Goal: Information Seeking & Learning: Learn about a topic

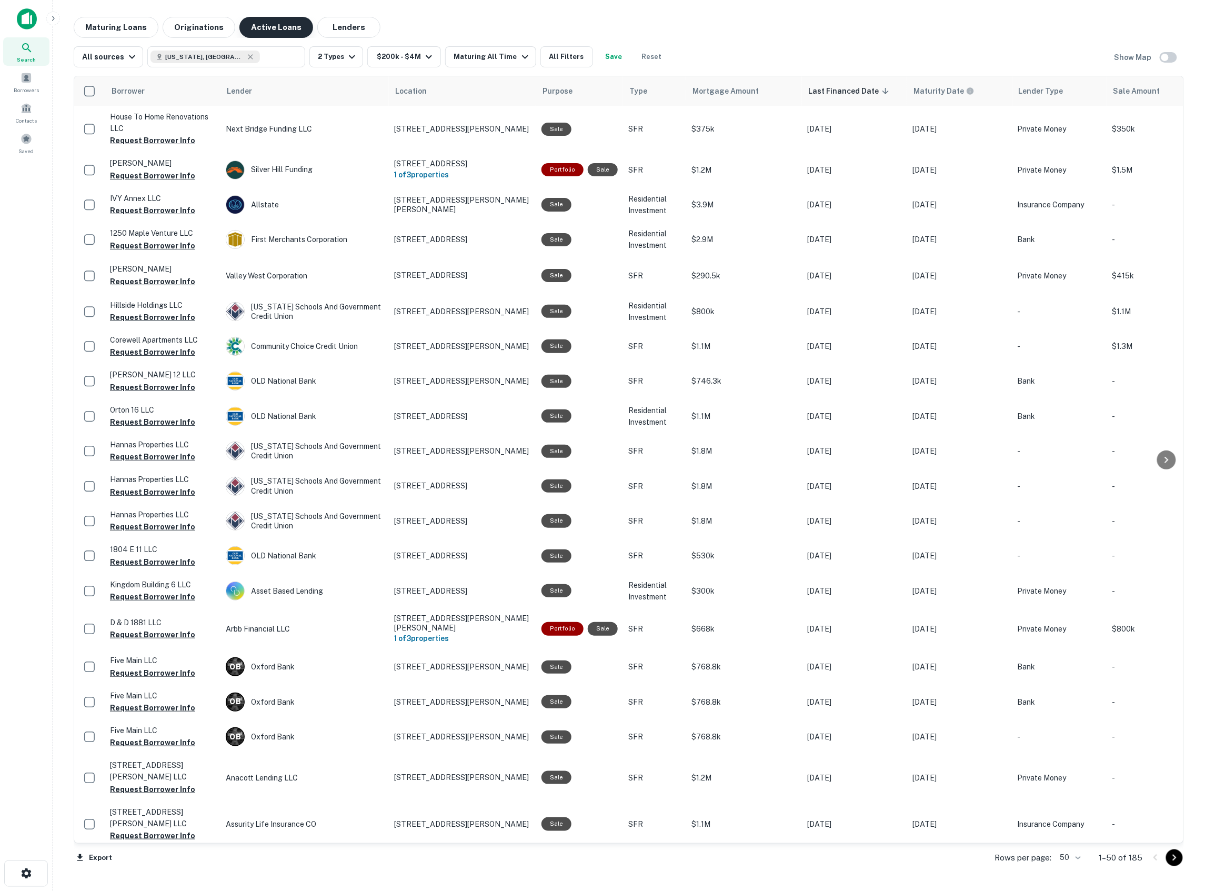
click at [253, 28] on button "Active Loans" at bounding box center [276, 27] width 74 height 21
click at [177, 28] on button "Originations" at bounding box center [199, 27] width 73 height 21
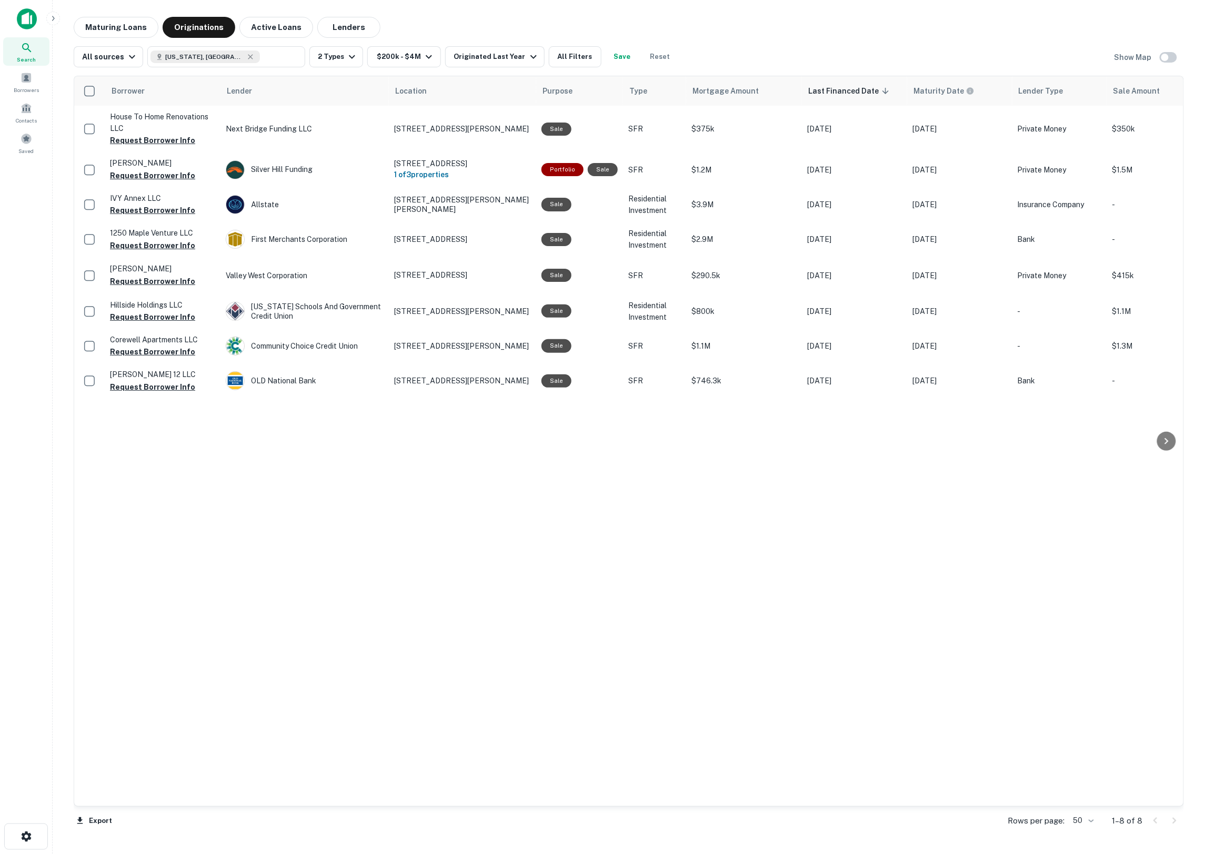
click at [21, 45] on icon at bounding box center [27, 48] width 13 height 13
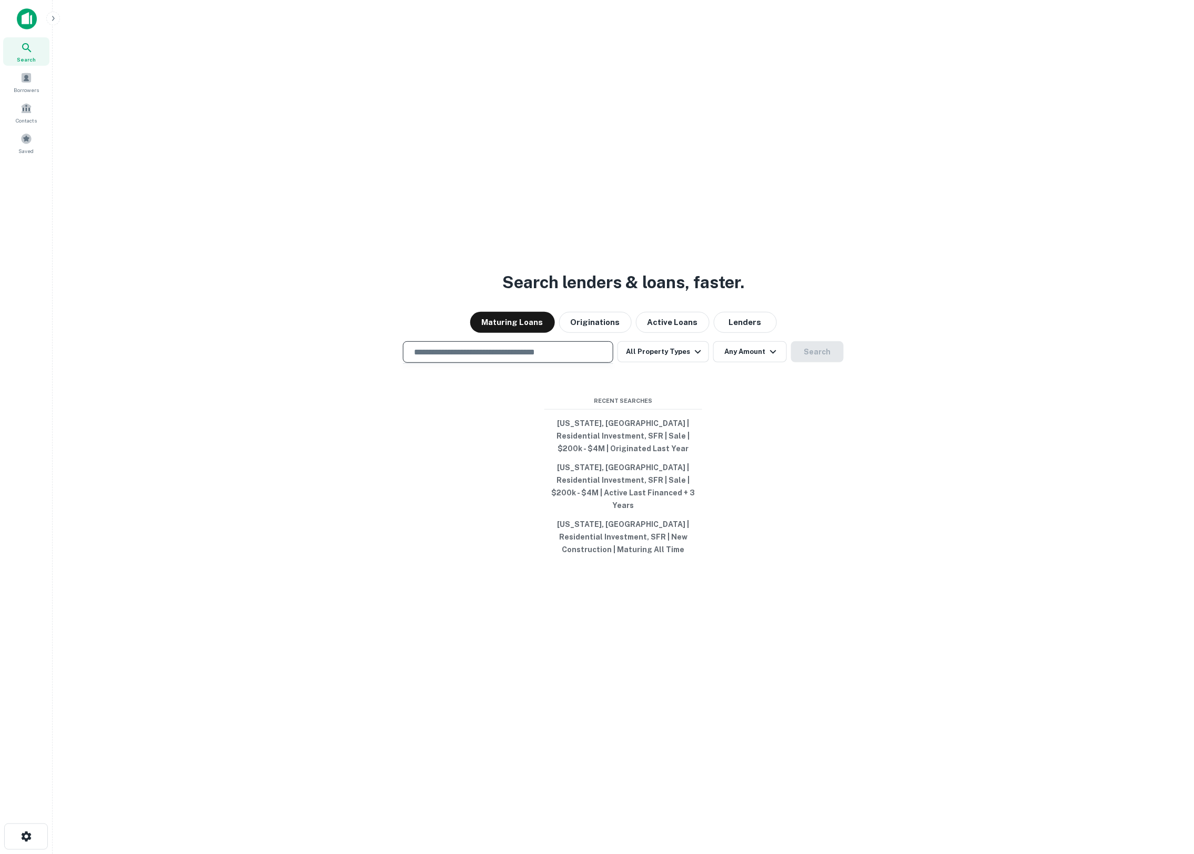
click at [468, 356] on input "text" at bounding box center [508, 352] width 201 height 12
type input "**********"
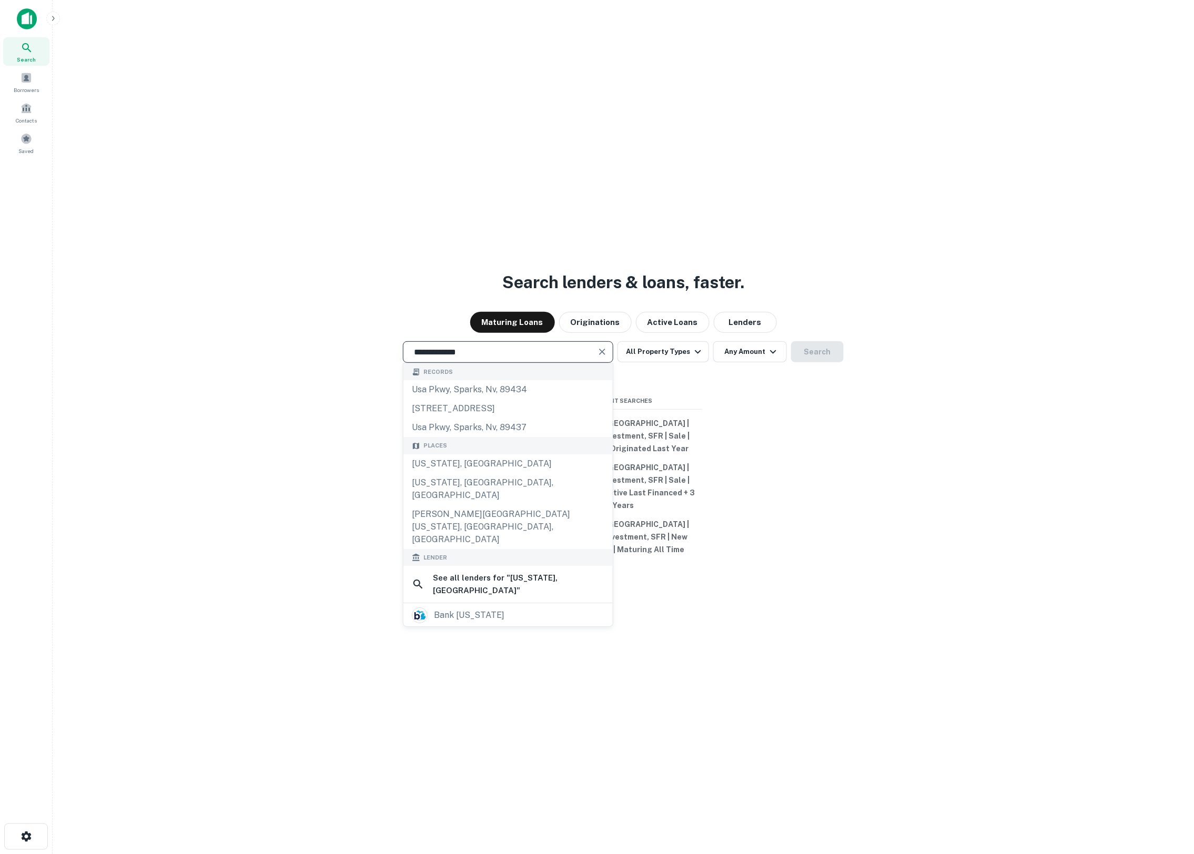
click at [763, 413] on div "**********" at bounding box center [623, 452] width 1125 height 854
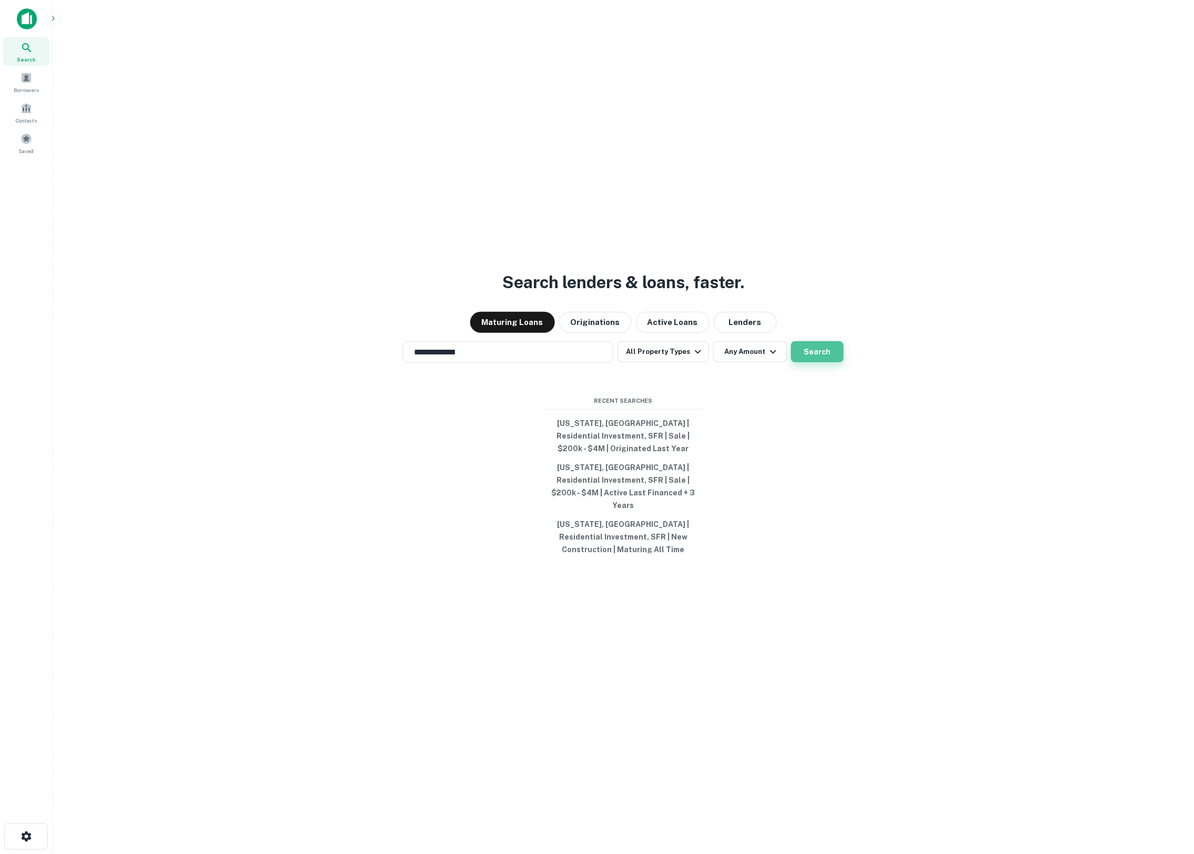
click at [836, 354] on button "Search" at bounding box center [817, 351] width 53 height 21
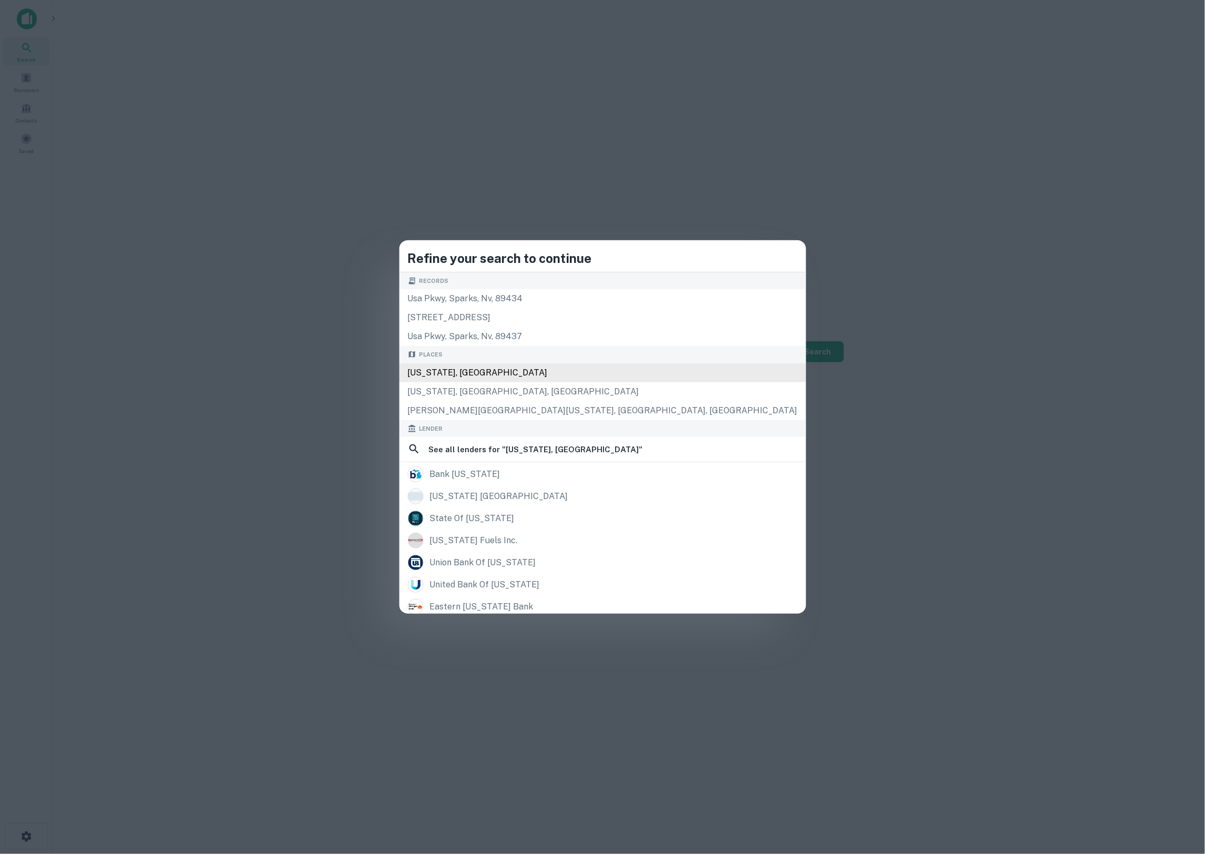
click at [551, 370] on div "[US_STATE], [GEOGRAPHIC_DATA]" at bounding box center [602, 372] width 407 height 19
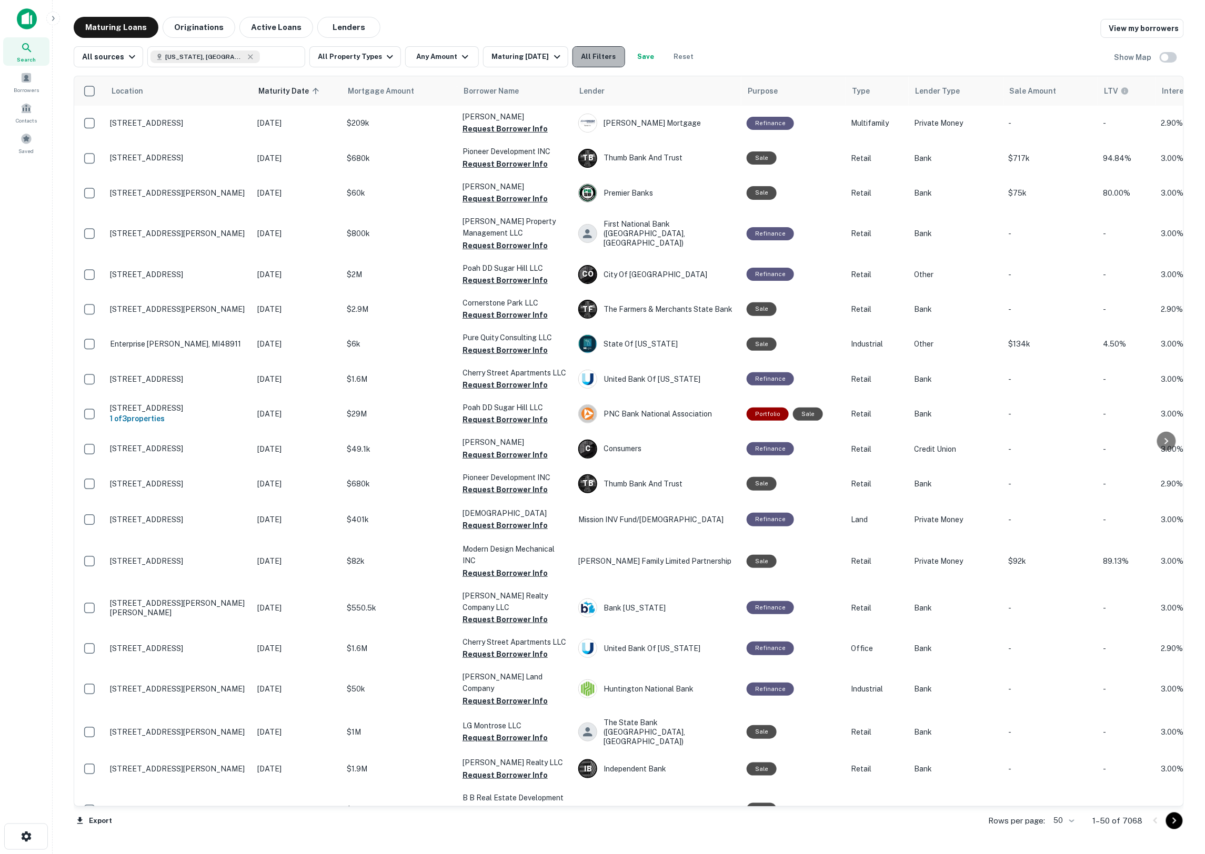
click at [604, 62] on button "All Filters" at bounding box center [598, 56] width 53 height 21
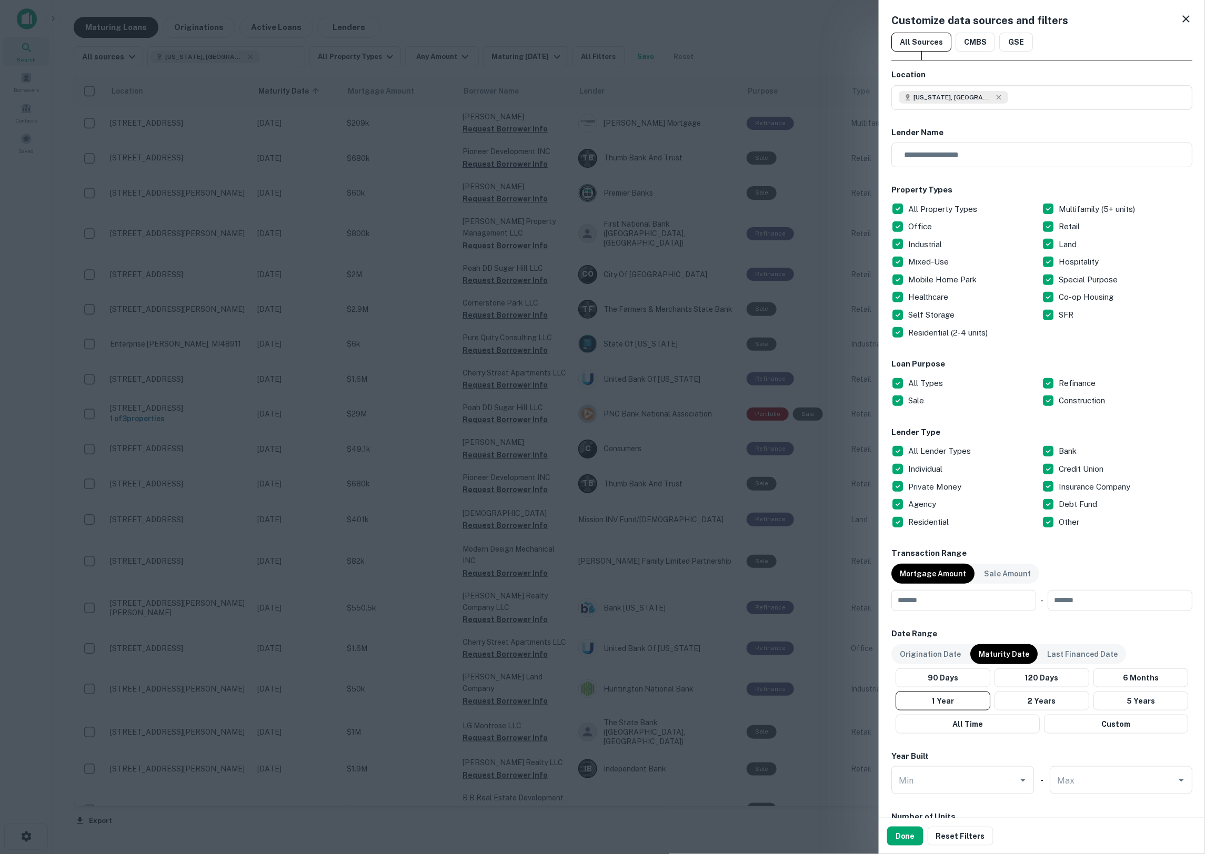
click at [933, 200] on div "Property Types All Property Types Multifamily (5+ units) Office Retail Industri…" at bounding box center [1041, 262] width 301 height 157
click at [933, 207] on p "All Property Types" at bounding box center [943, 209] width 71 height 13
drag, startPoint x: 989, startPoint y: 320, endPoint x: 1027, endPoint y: 323, distance: 37.4
click at [989, 321] on Storage "Self Storage" at bounding box center [966, 315] width 150 height 18
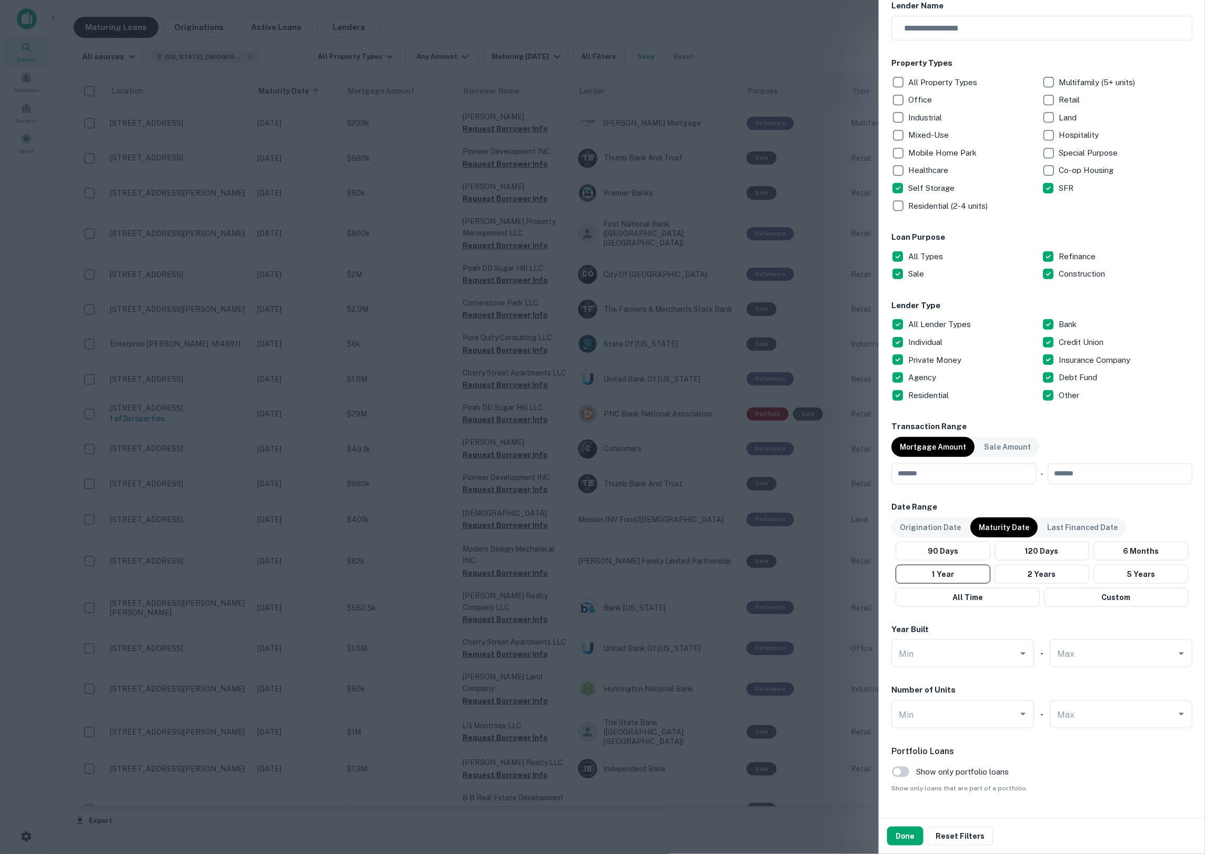
scroll to position [154, 0]
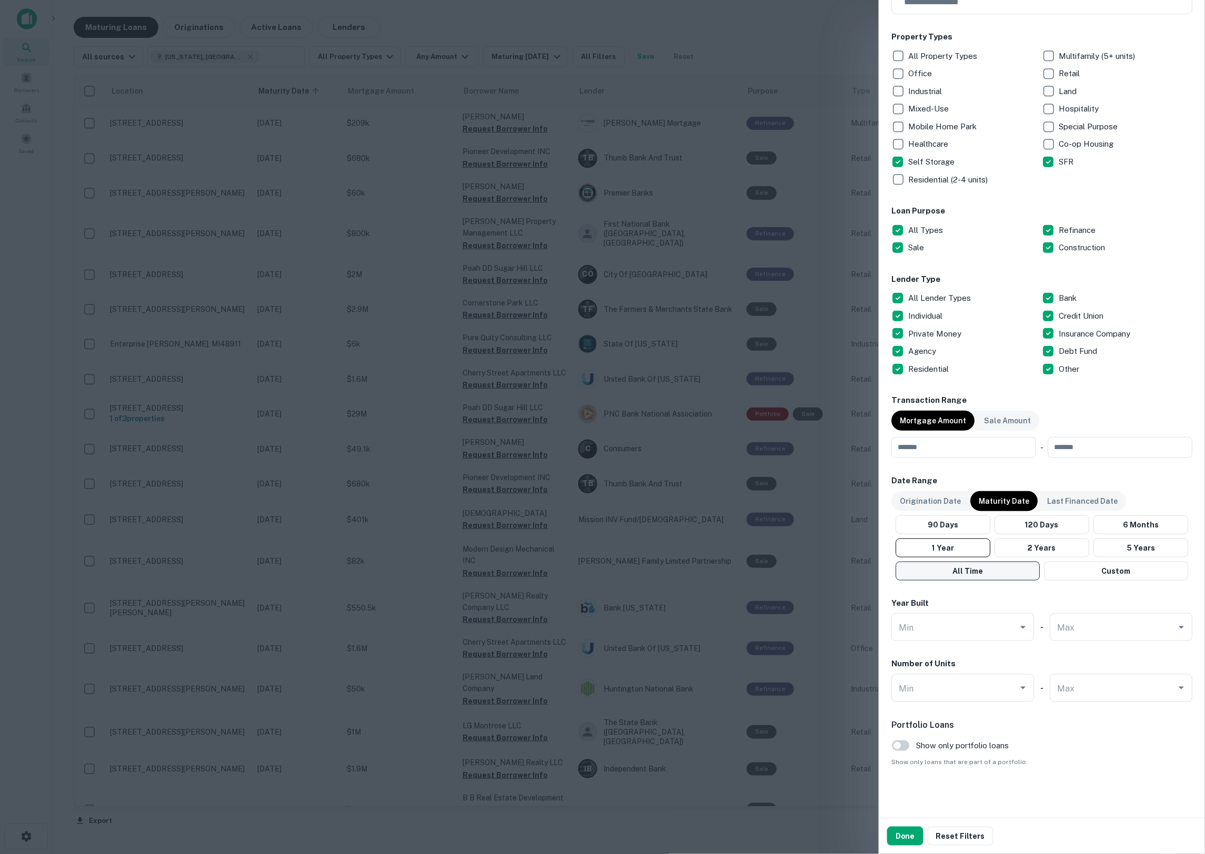
click at [965, 571] on button "All Time" at bounding box center [967, 571] width 144 height 19
click at [1075, 548] on button "2 Years" at bounding box center [1041, 548] width 95 height 19
click at [939, 632] on input "Min" at bounding box center [954, 627] width 117 height 18
type input "****"
click at [931, 166] on p "Self Storage" at bounding box center [932, 162] width 48 height 13
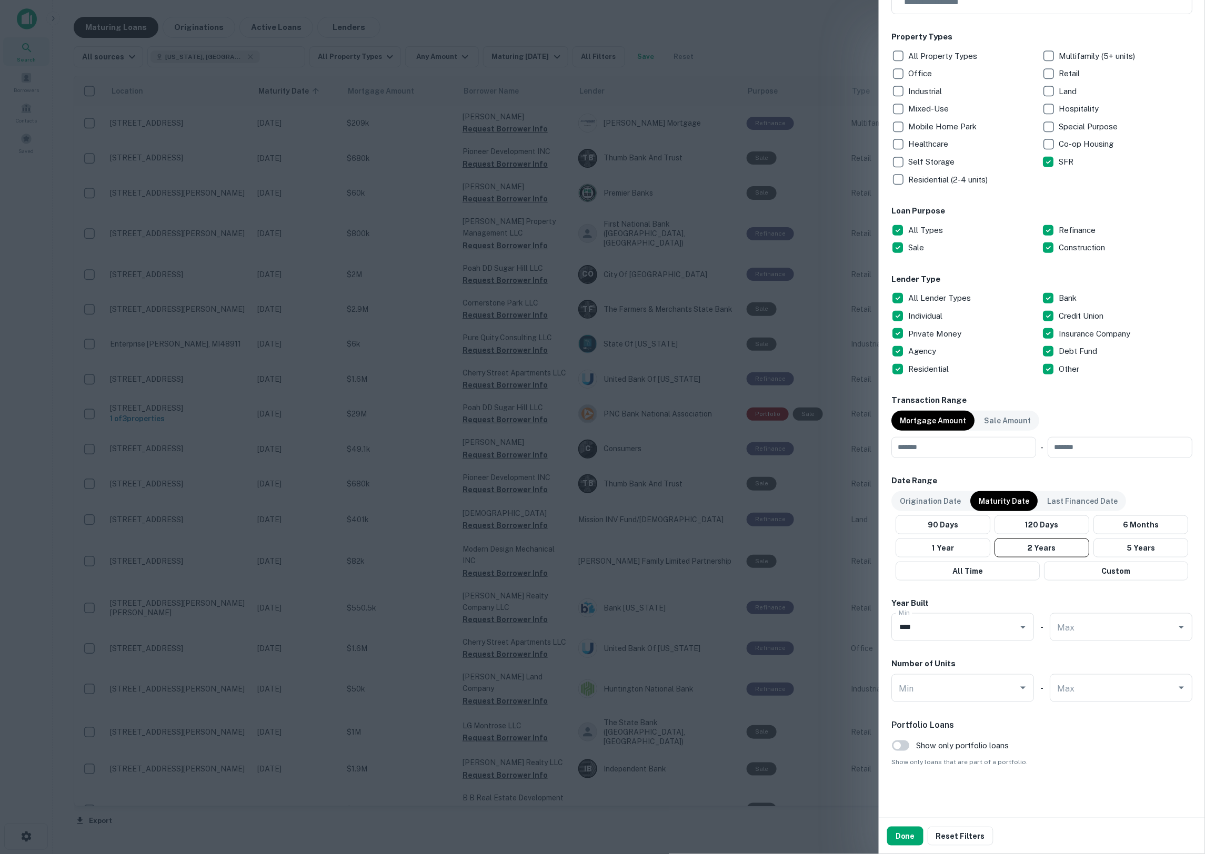
click at [932, 181] on p "Residential (2-4 units)" at bounding box center [949, 180] width 82 height 13
click at [896, 836] on button "Done" at bounding box center [905, 836] width 36 height 19
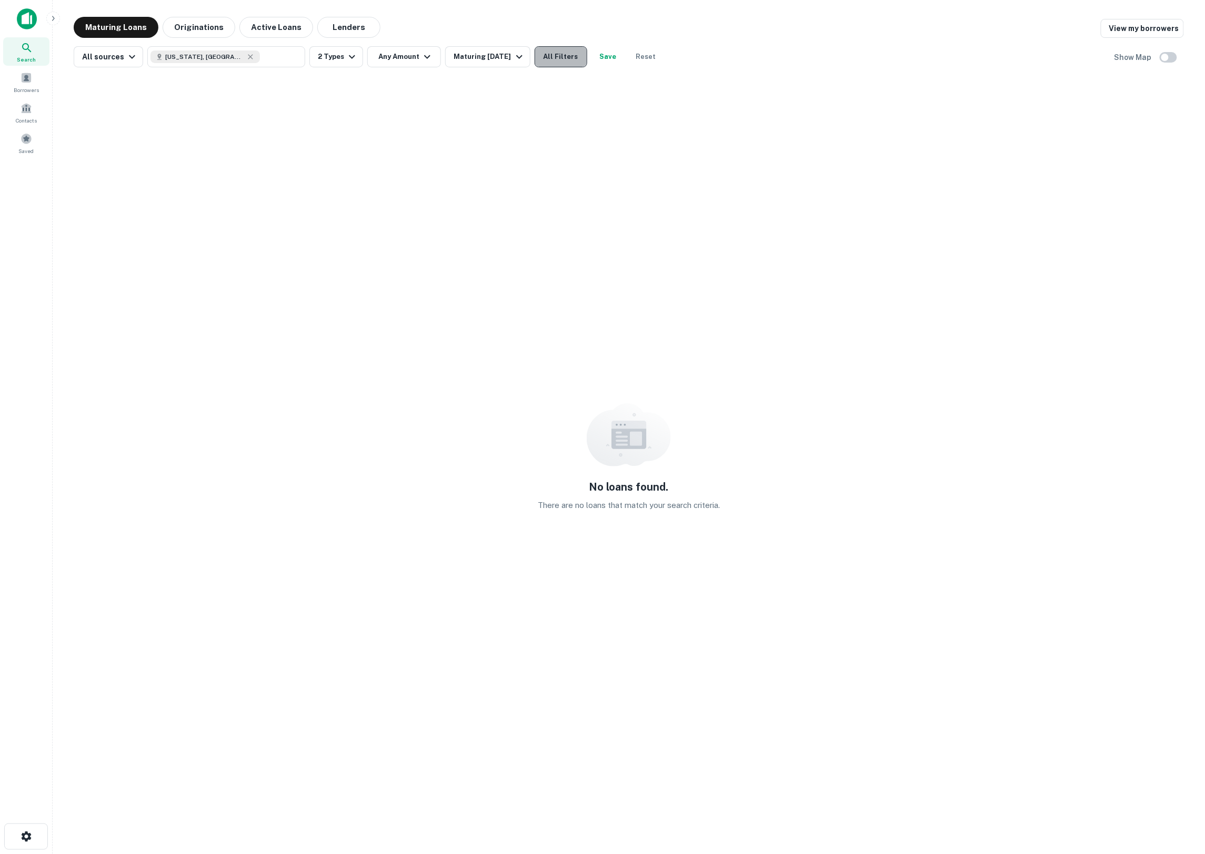
click at [548, 47] on button "All Filters" at bounding box center [560, 56] width 53 height 21
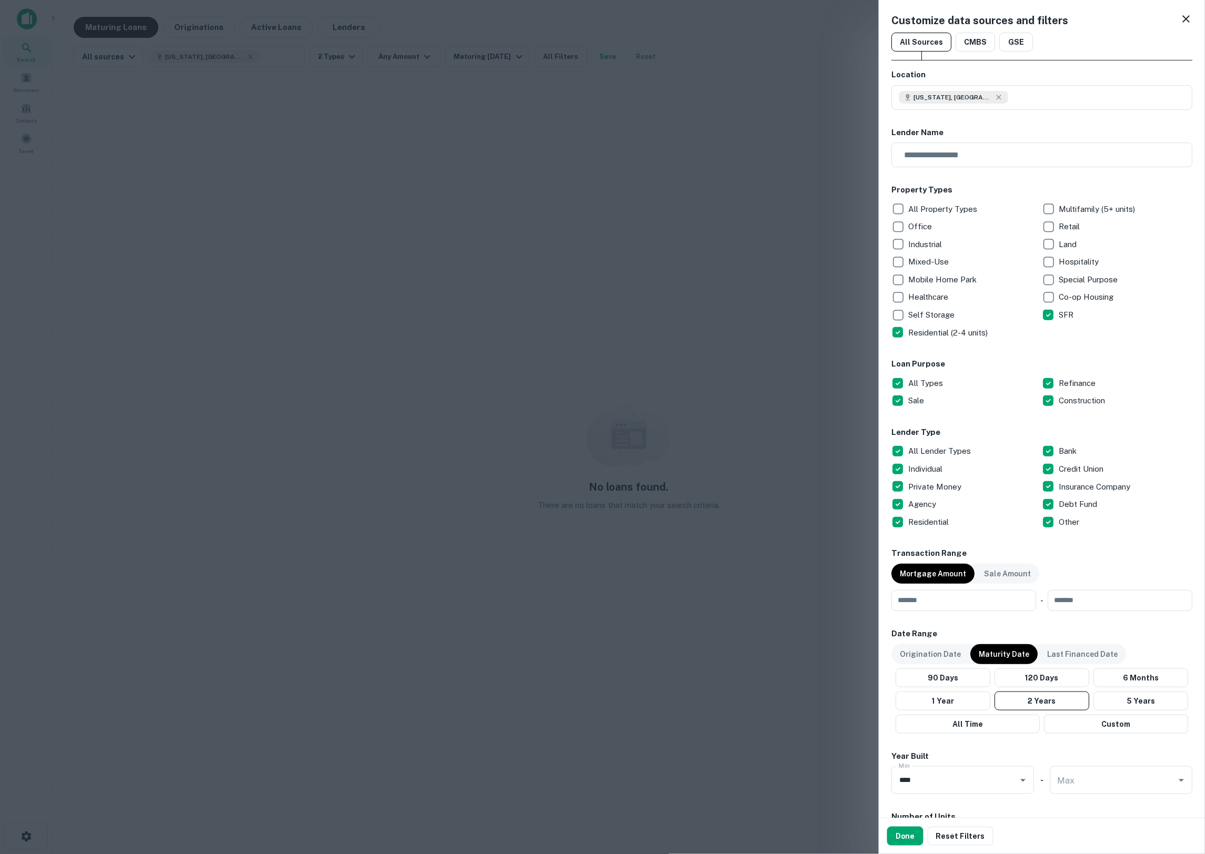
scroll to position [154, 0]
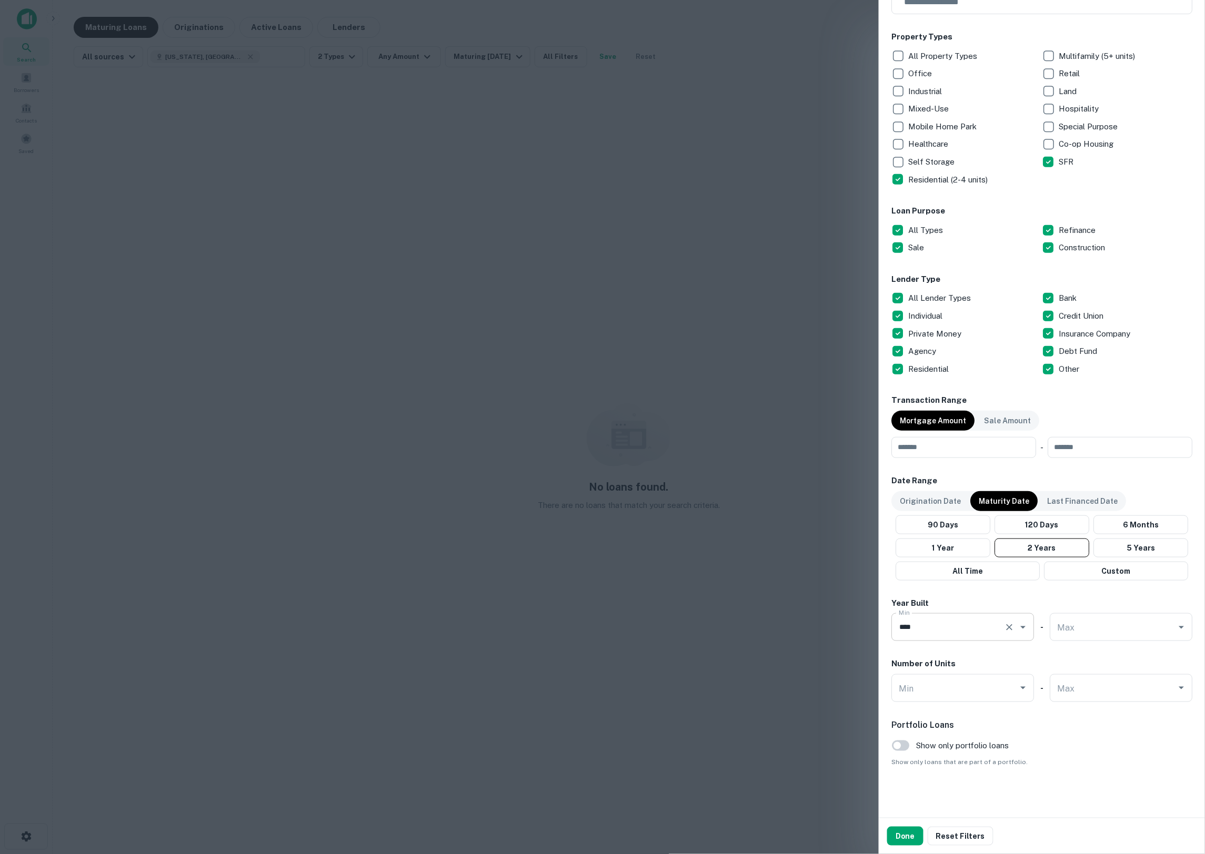
click at [1015, 628] on button "Open" at bounding box center [1022, 627] width 15 height 15
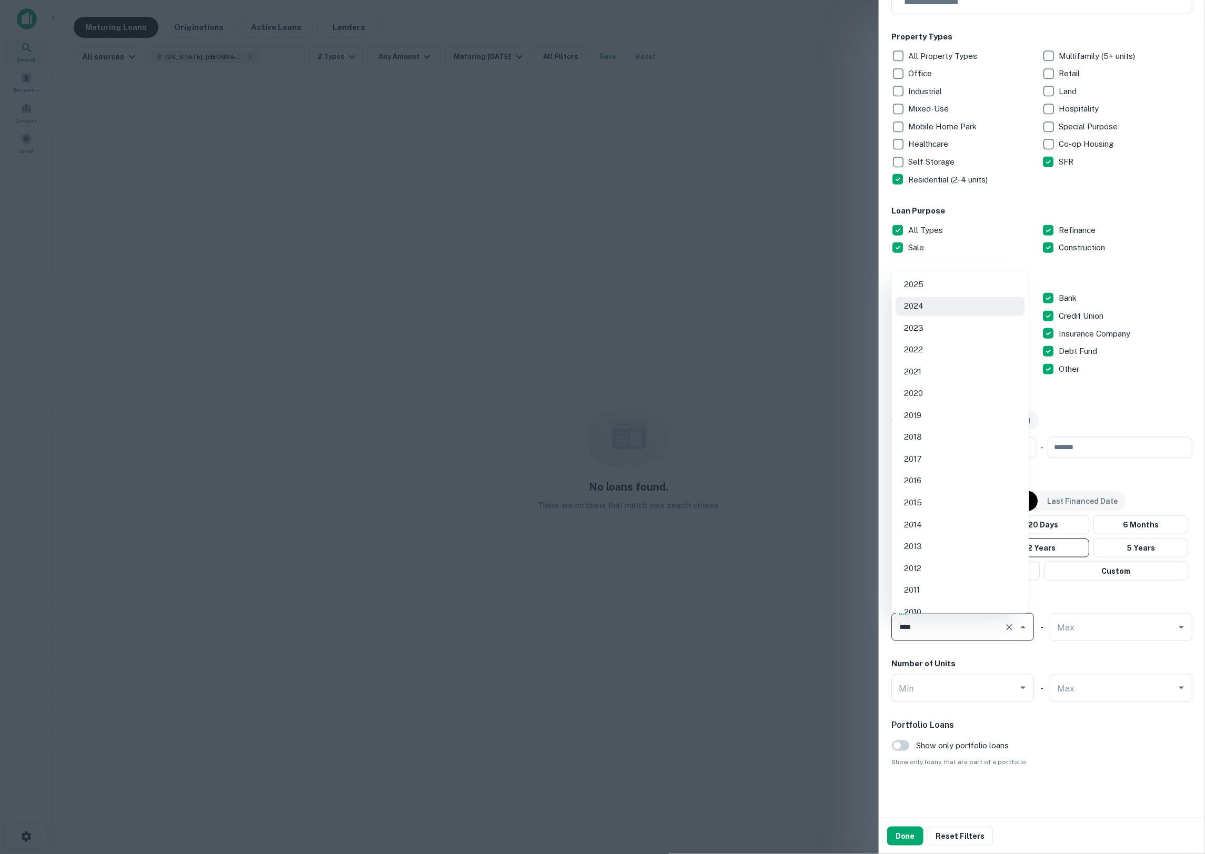
click at [1008, 632] on icon "Clear" at bounding box center [1009, 627] width 11 height 11
click at [1060, 664] on div "Number of Units" at bounding box center [1041, 664] width 301 height 12
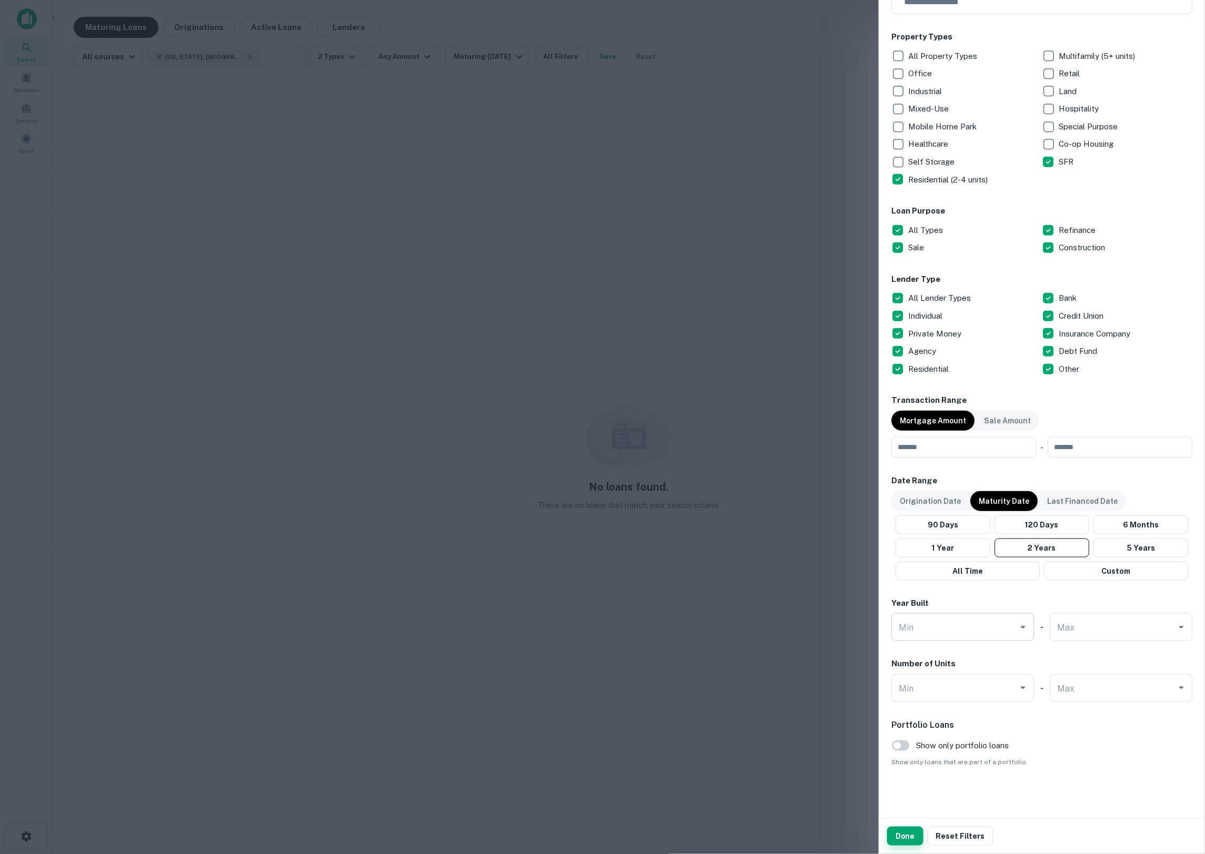
click at [896, 836] on button "Done" at bounding box center [905, 836] width 36 height 19
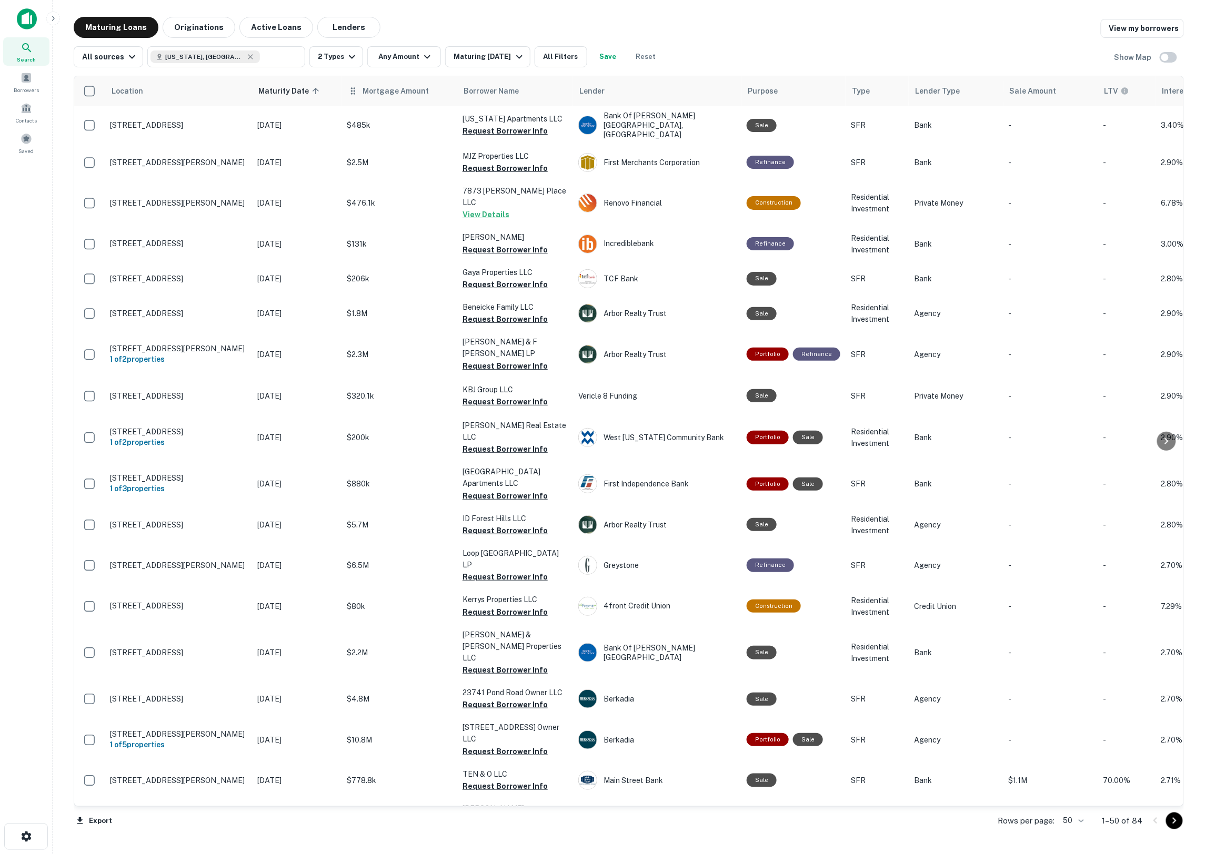
click at [383, 98] on th "Mortgage Amount" at bounding box center [399, 90] width 116 height 29
click at [395, 97] on th "Mortgage Amount" at bounding box center [399, 90] width 116 height 29
click at [433, 86] on icon at bounding box center [435, 90] width 9 height 9
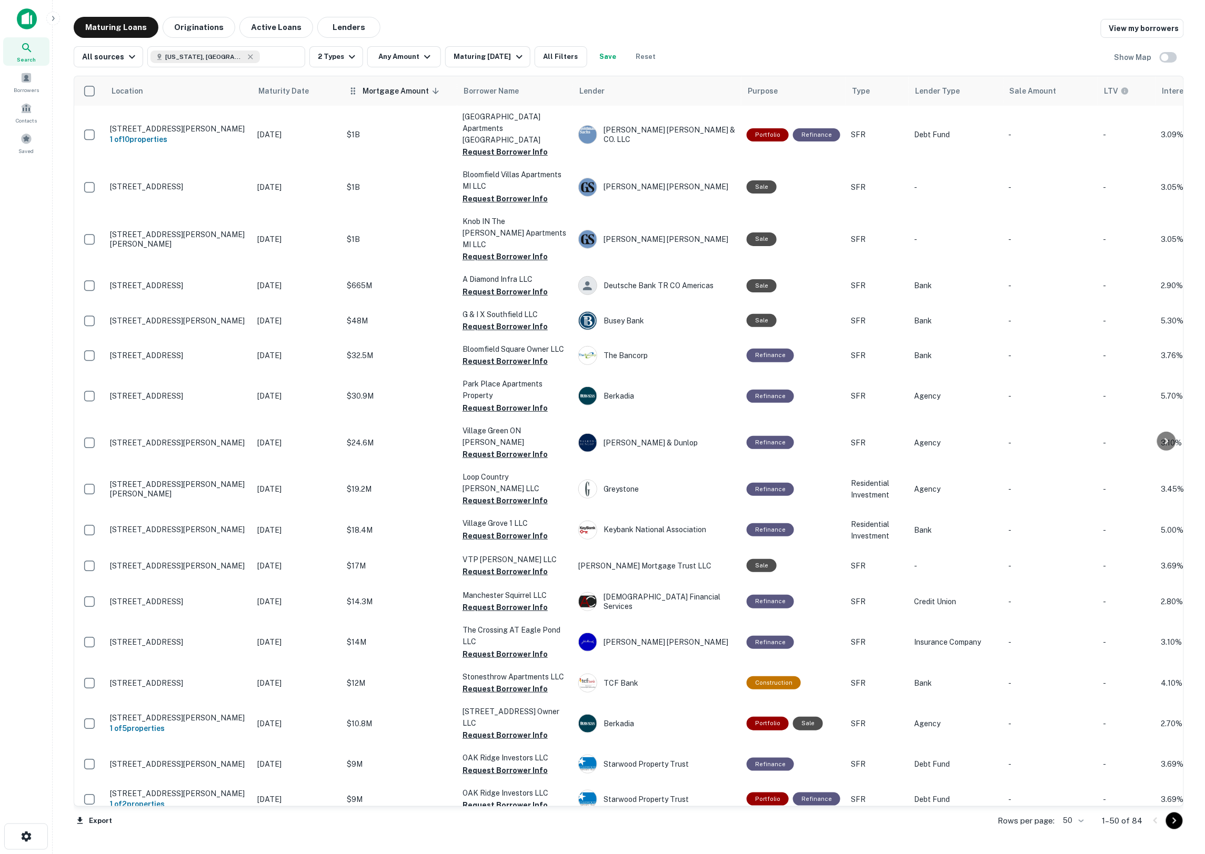
click at [431, 91] on icon at bounding box center [435, 90] width 9 height 9
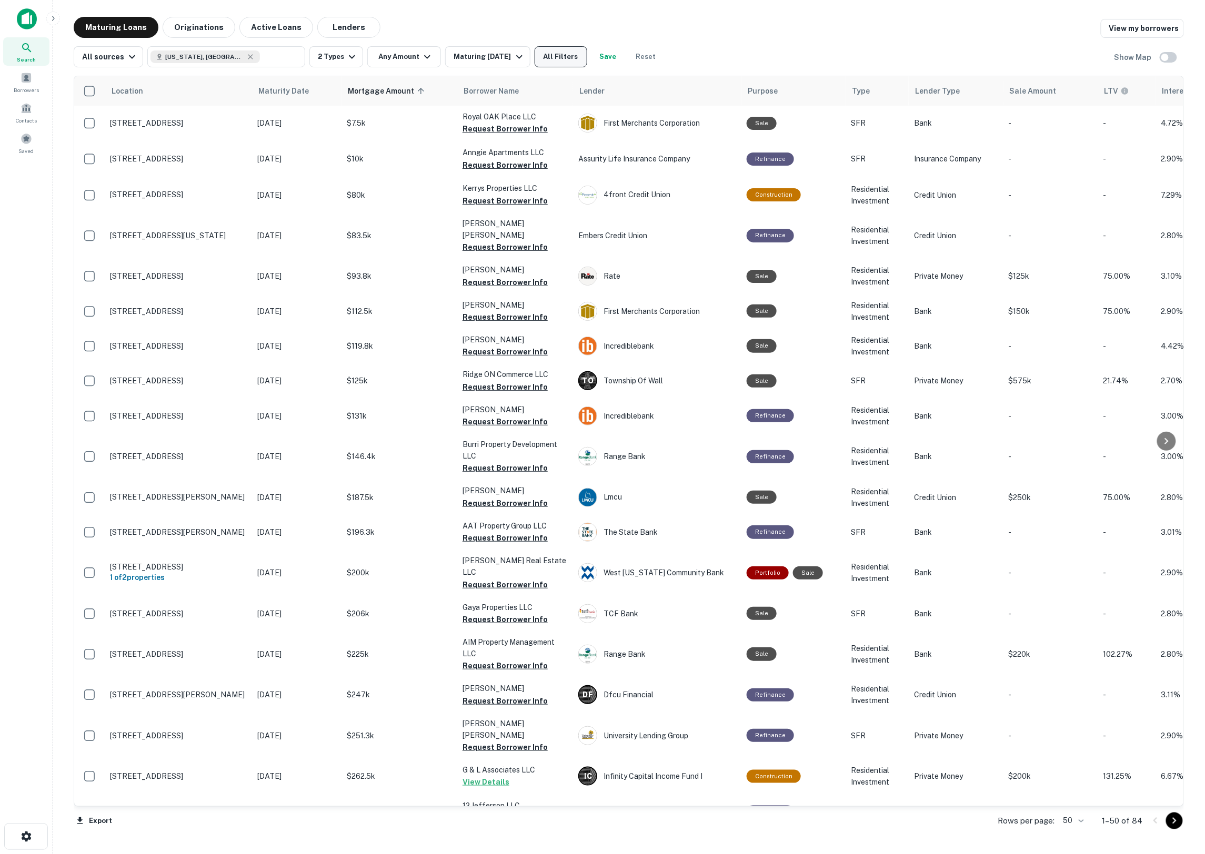
click at [575, 61] on button "All Filters" at bounding box center [560, 56] width 53 height 21
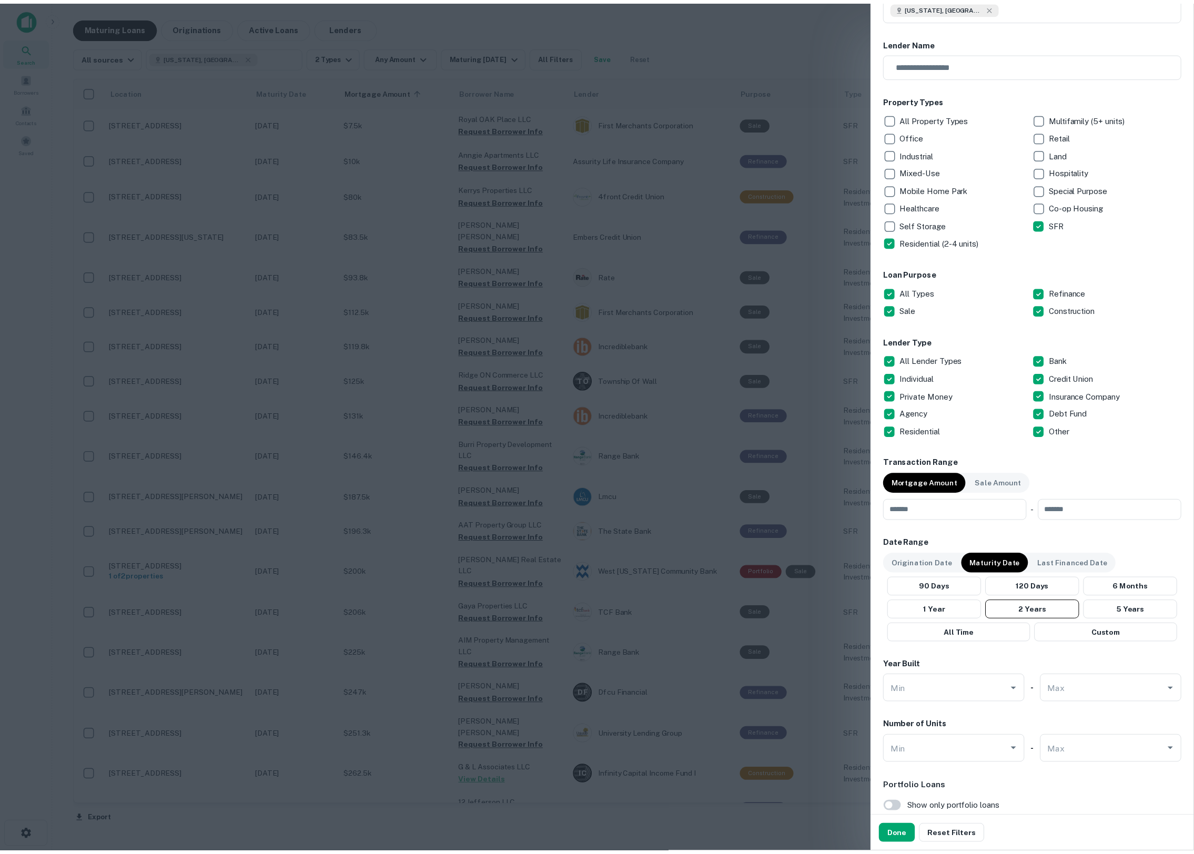
scroll to position [154, 0]
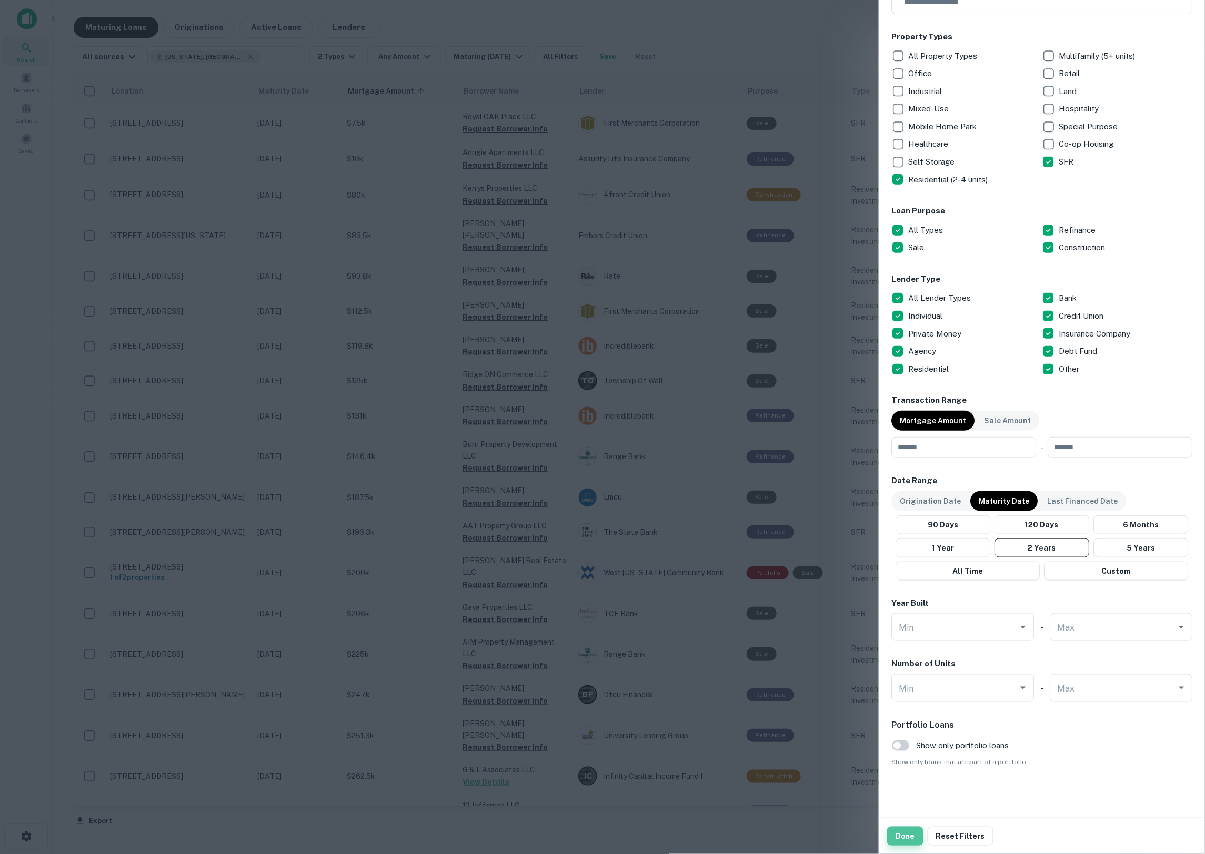
click at [901, 837] on button "Done" at bounding box center [905, 836] width 36 height 19
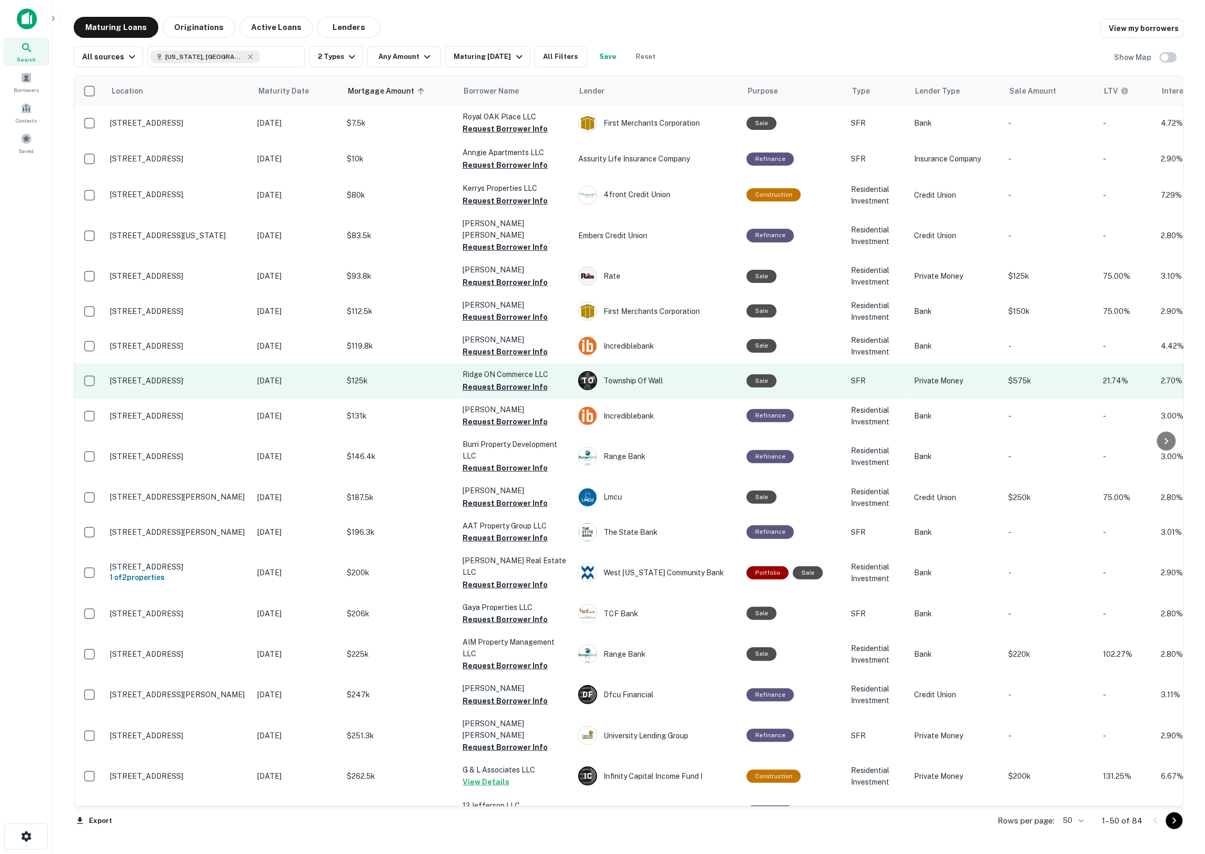
click at [145, 376] on p "[STREET_ADDRESS]" at bounding box center [178, 380] width 137 height 9
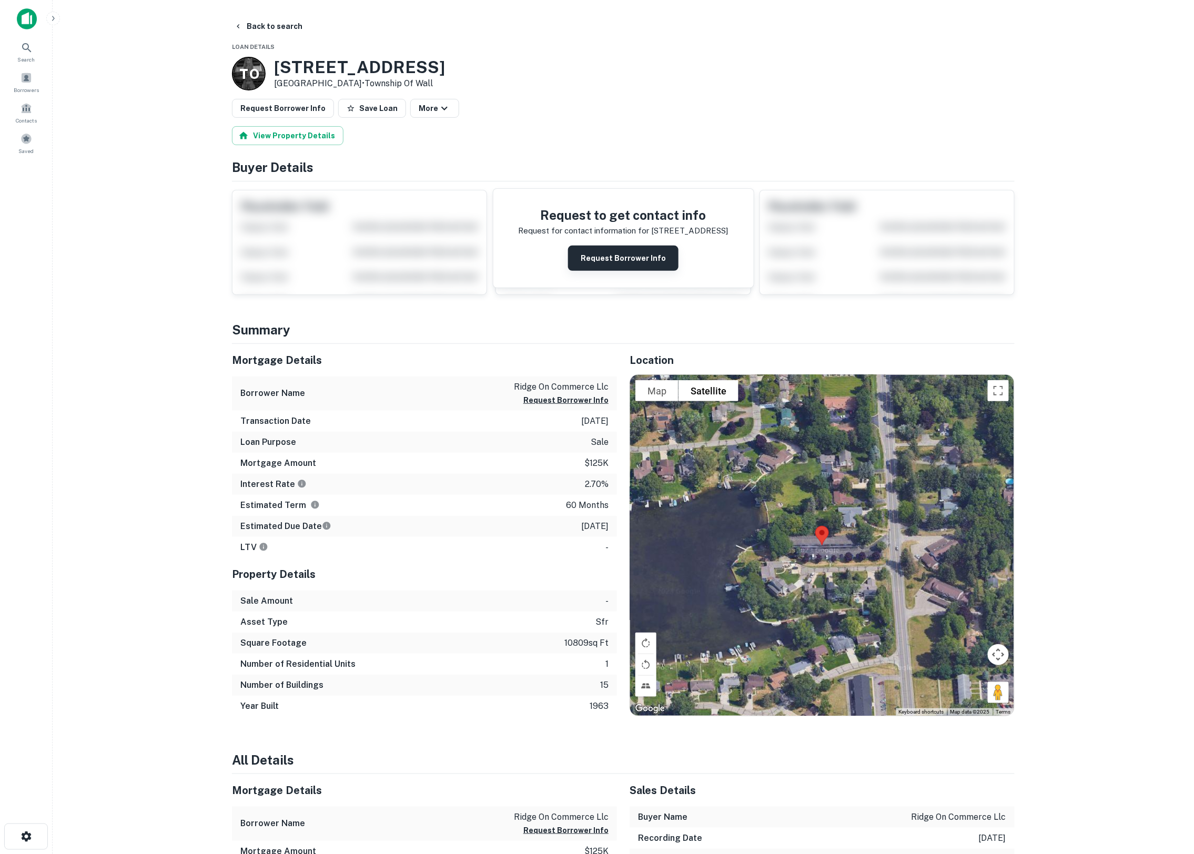
click at [639, 257] on button "Request Borrower Info" at bounding box center [623, 258] width 110 height 25
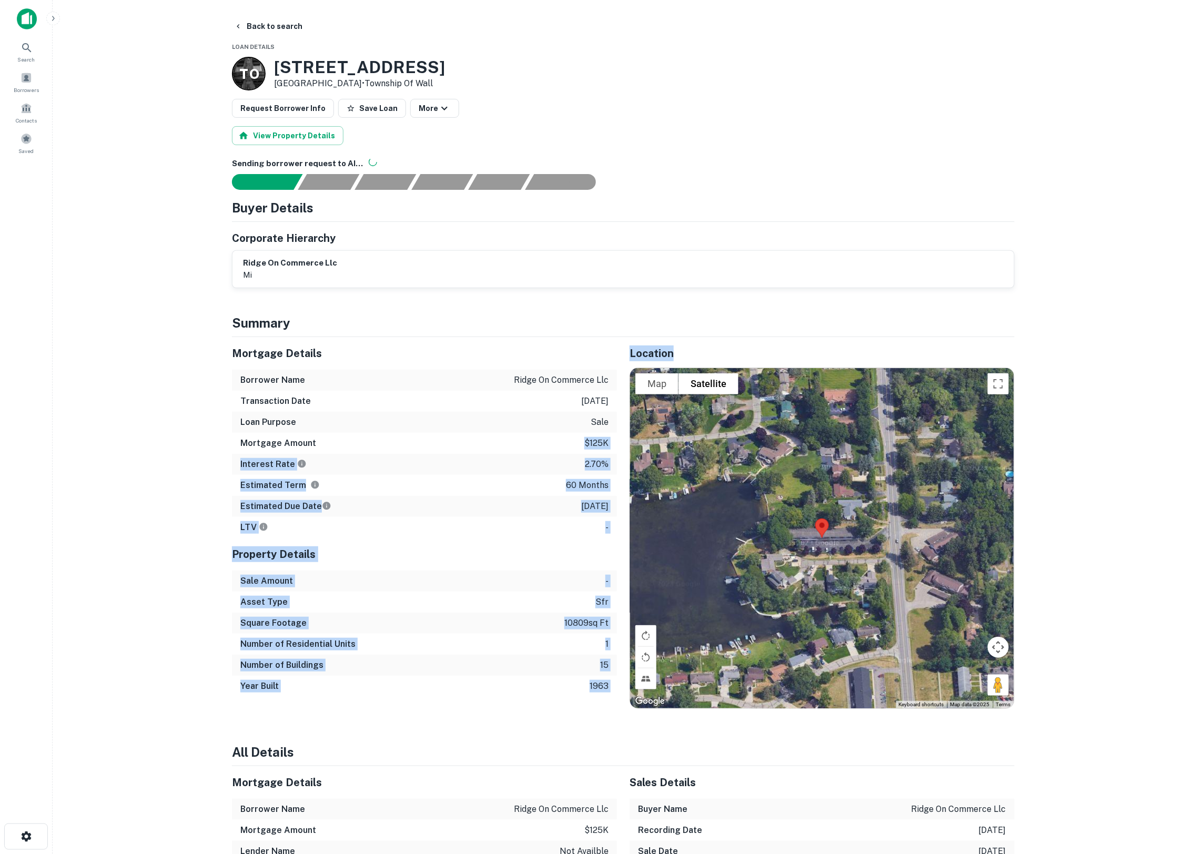
drag, startPoint x: 579, startPoint y: 447, endPoint x: 623, endPoint y: 441, distance: 44.6
click at [623, 441] on div "Mortgage Details Borrower Name ridge on commerce llc Transaction Date [DATE] Lo…" at bounding box center [616, 523] width 795 height 372
click at [468, 630] on div "Square Footage 10809 sq ft" at bounding box center [424, 623] width 385 height 21
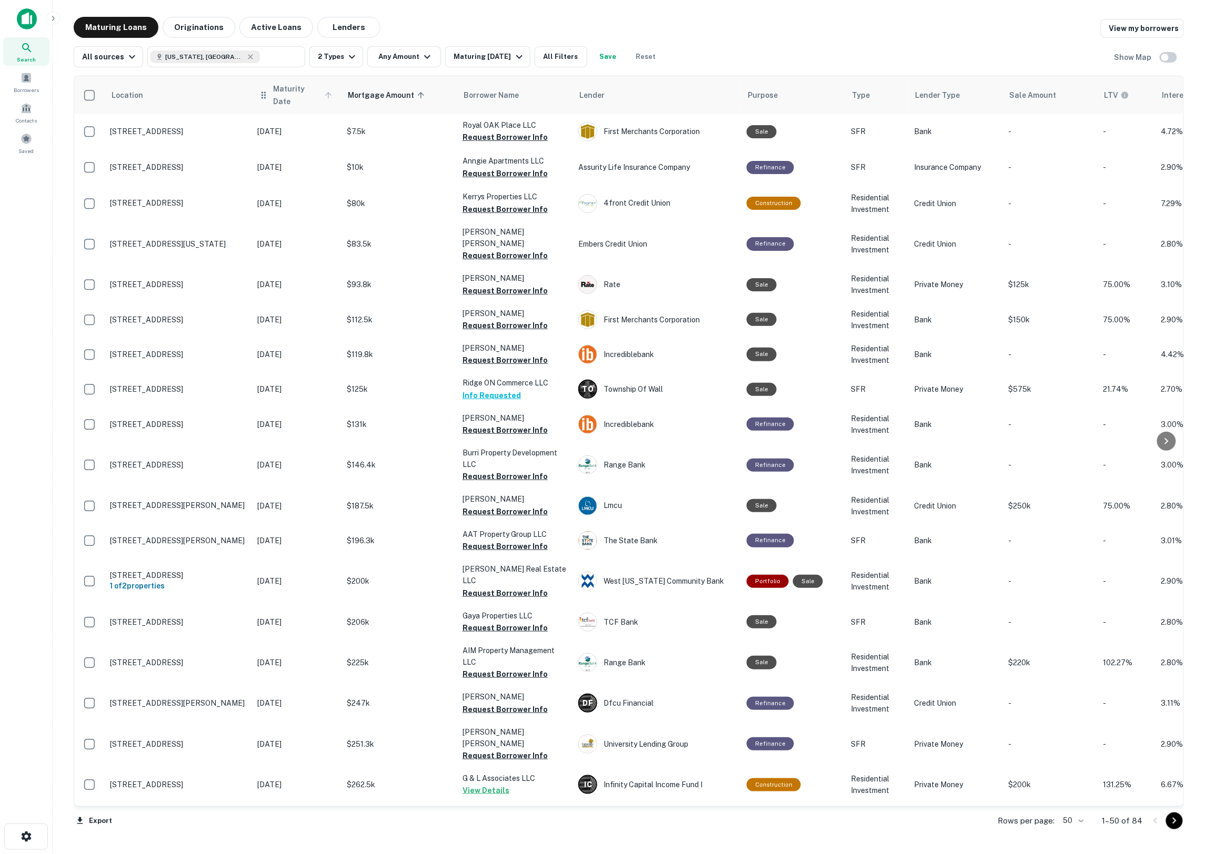
click at [329, 93] on icon at bounding box center [328, 94] width 9 height 9
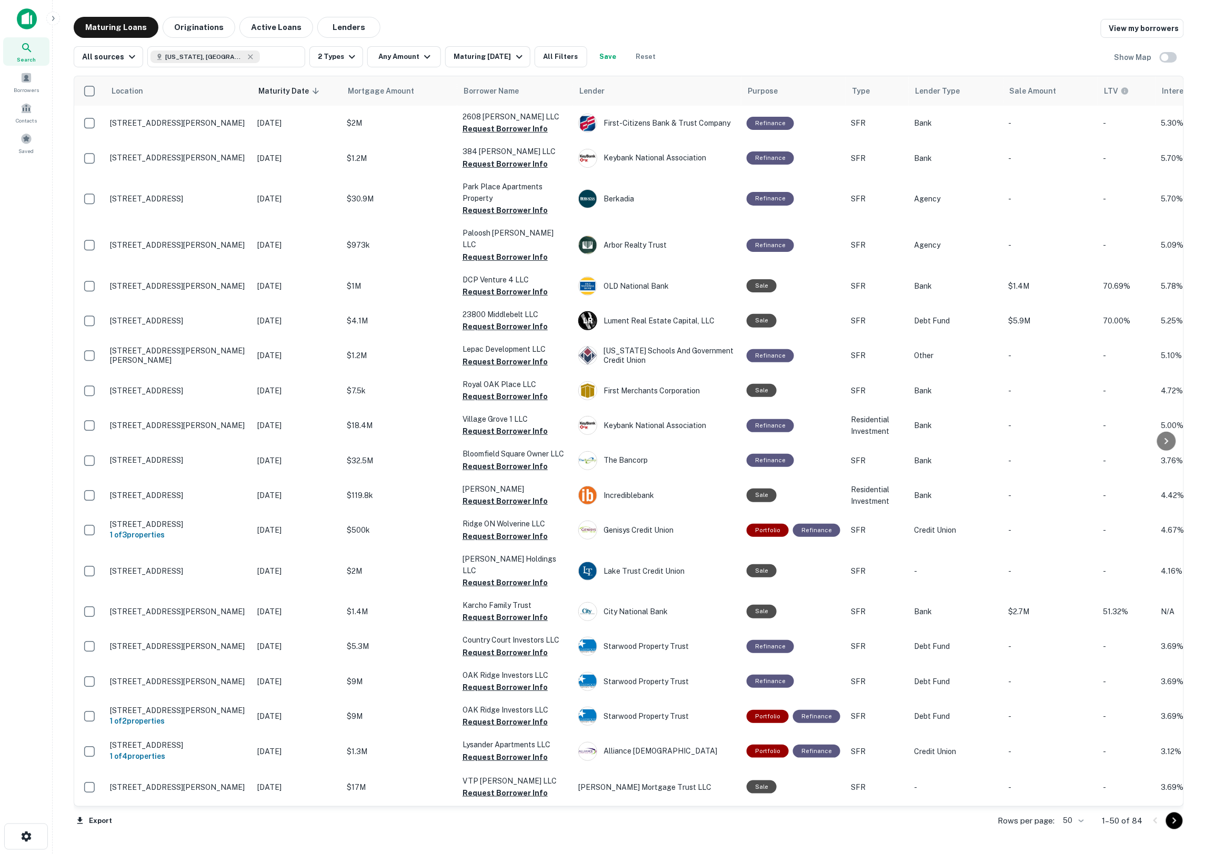
click at [320, 93] on icon at bounding box center [315, 90] width 9 height 9
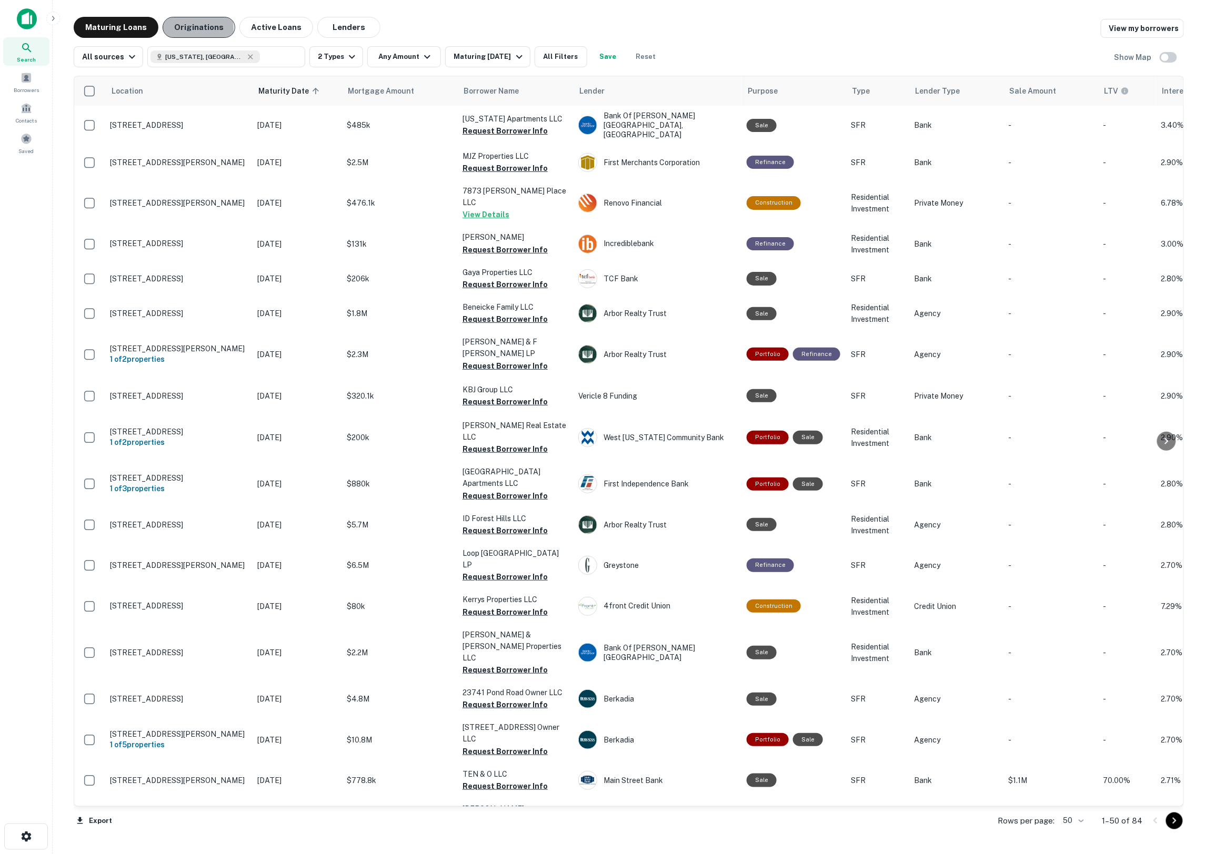
click at [173, 29] on button "Originations" at bounding box center [199, 27] width 73 height 21
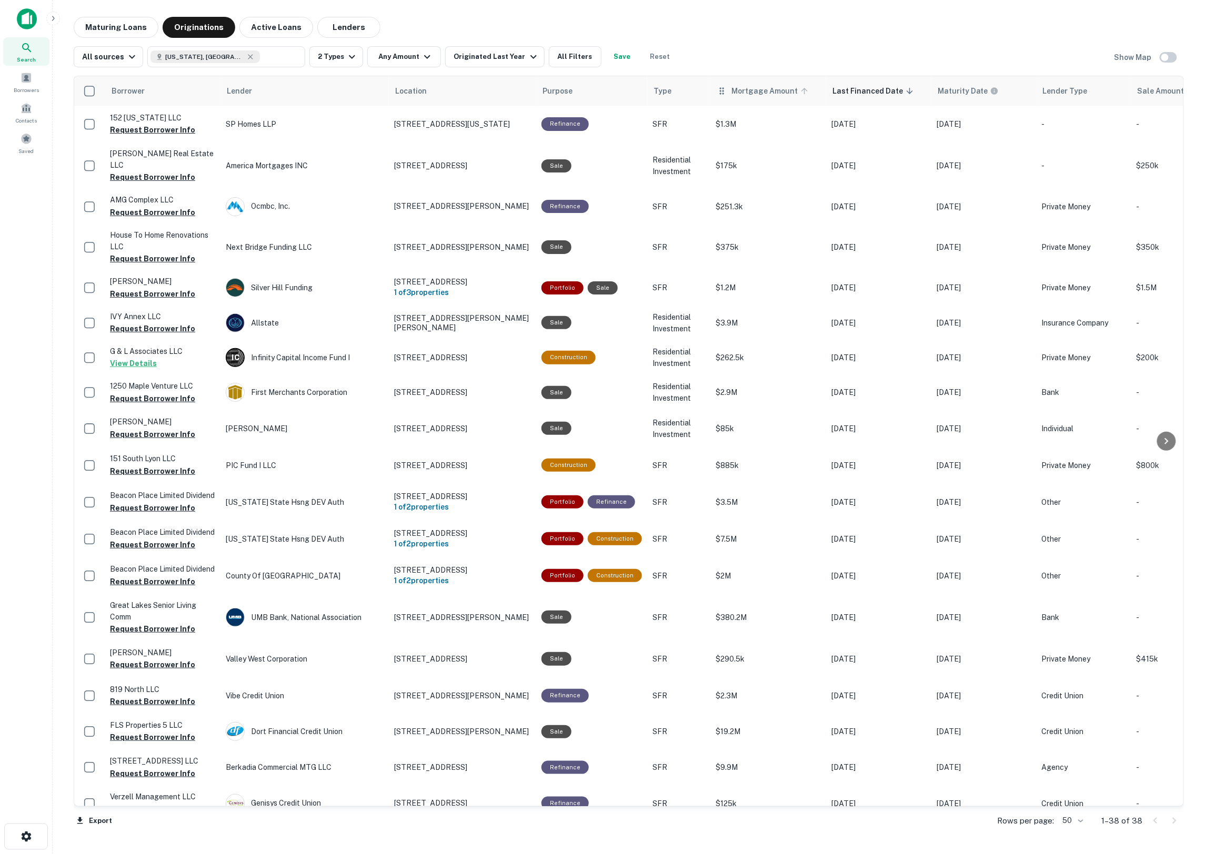
click at [801, 91] on icon at bounding box center [804, 91] width 6 height 6
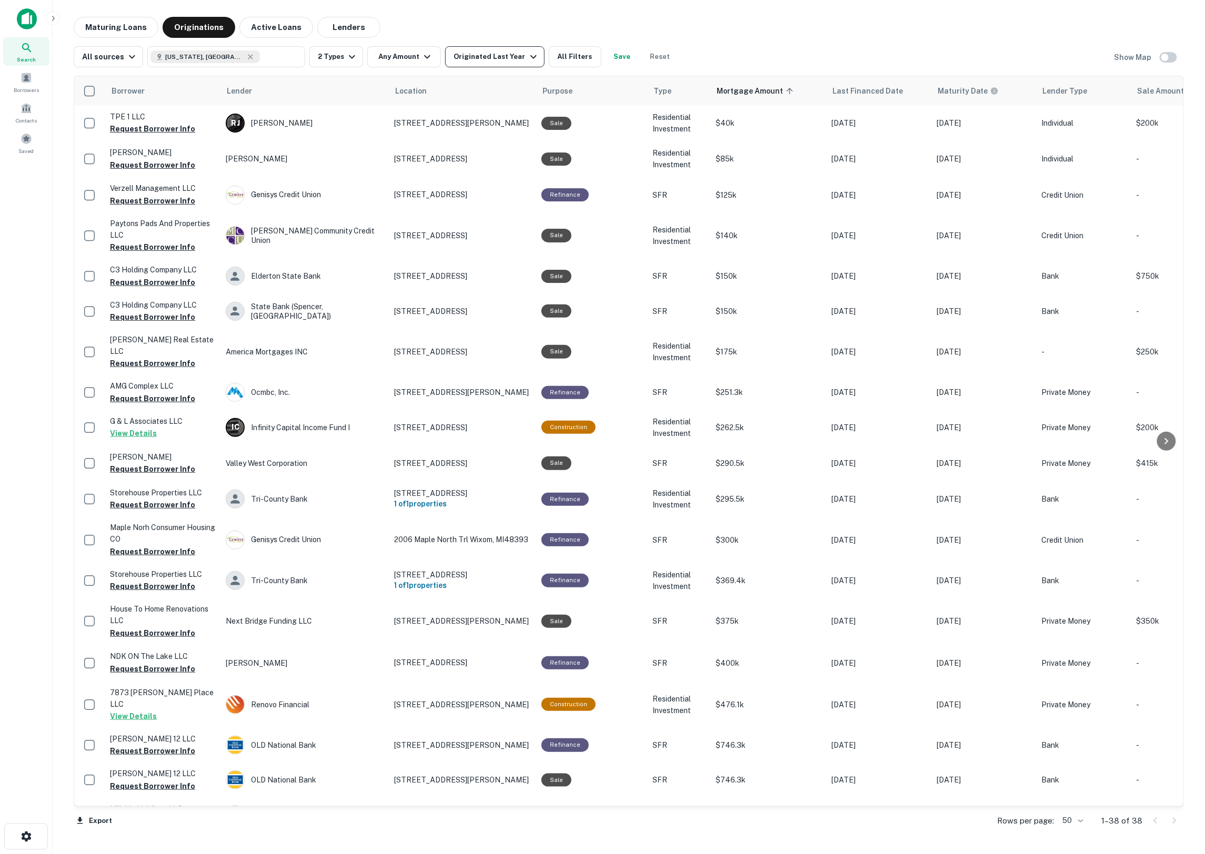
click at [523, 63] on button "Originated Last Year" at bounding box center [494, 56] width 99 height 21
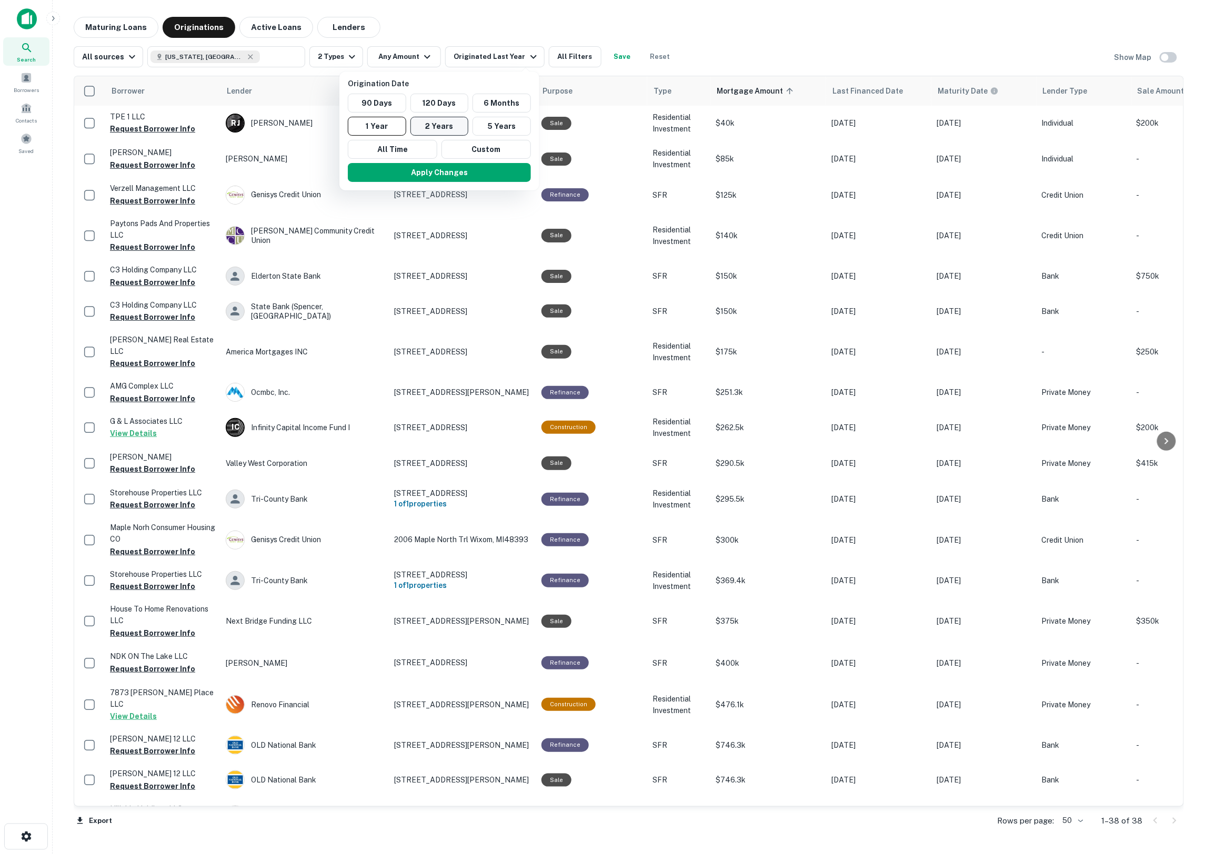
click at [415, 123] on button "2 Years" at bounding box center [439, 126] width 58 height 19
drag, startPoint x: 450, startPoint y: 176, endPoint x: 453, endPoint y: 237, distance: 61.1
click at [450, 175] on button "Apply Changes" at bounding box center [449, 172] width 183 height 19
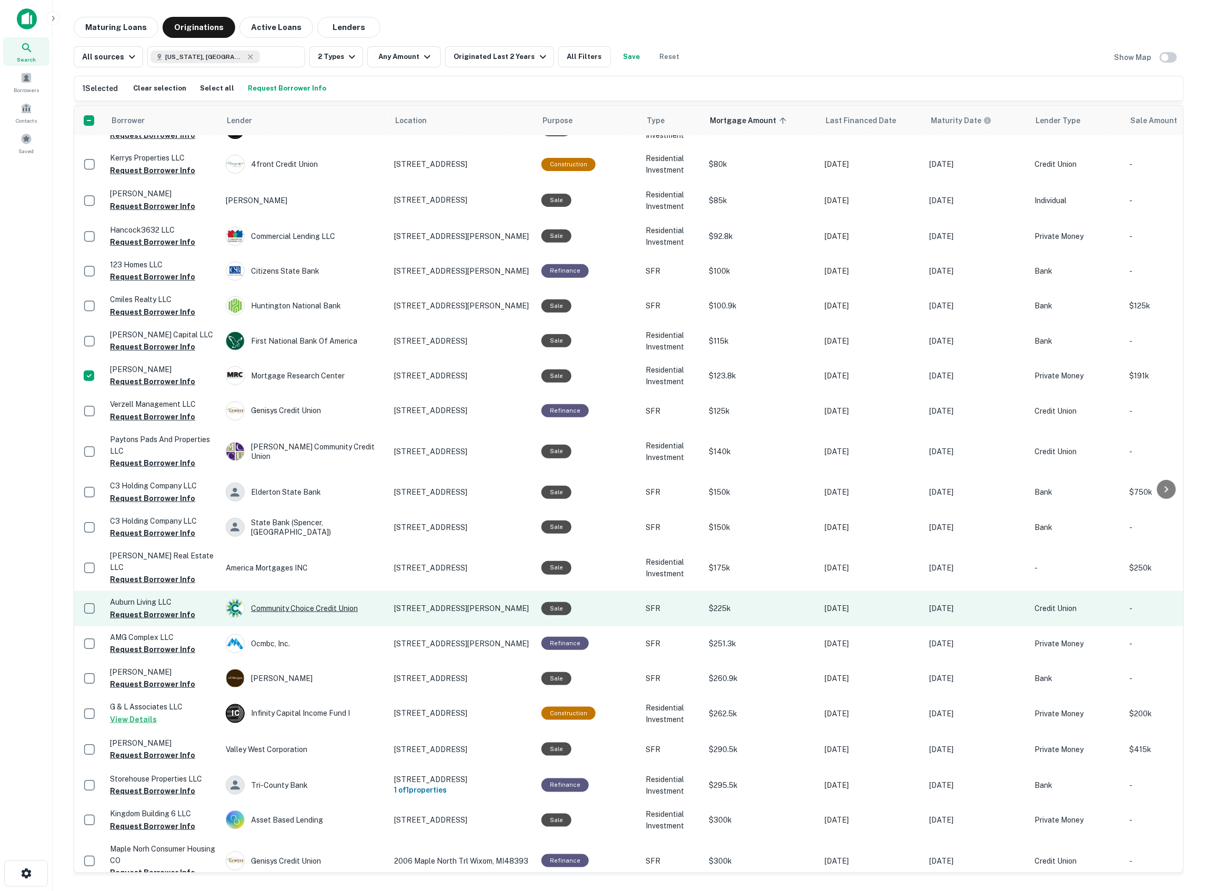
scroll to position [280, 0]
